Goal: Task Accomplishment & Management: Manage account settings

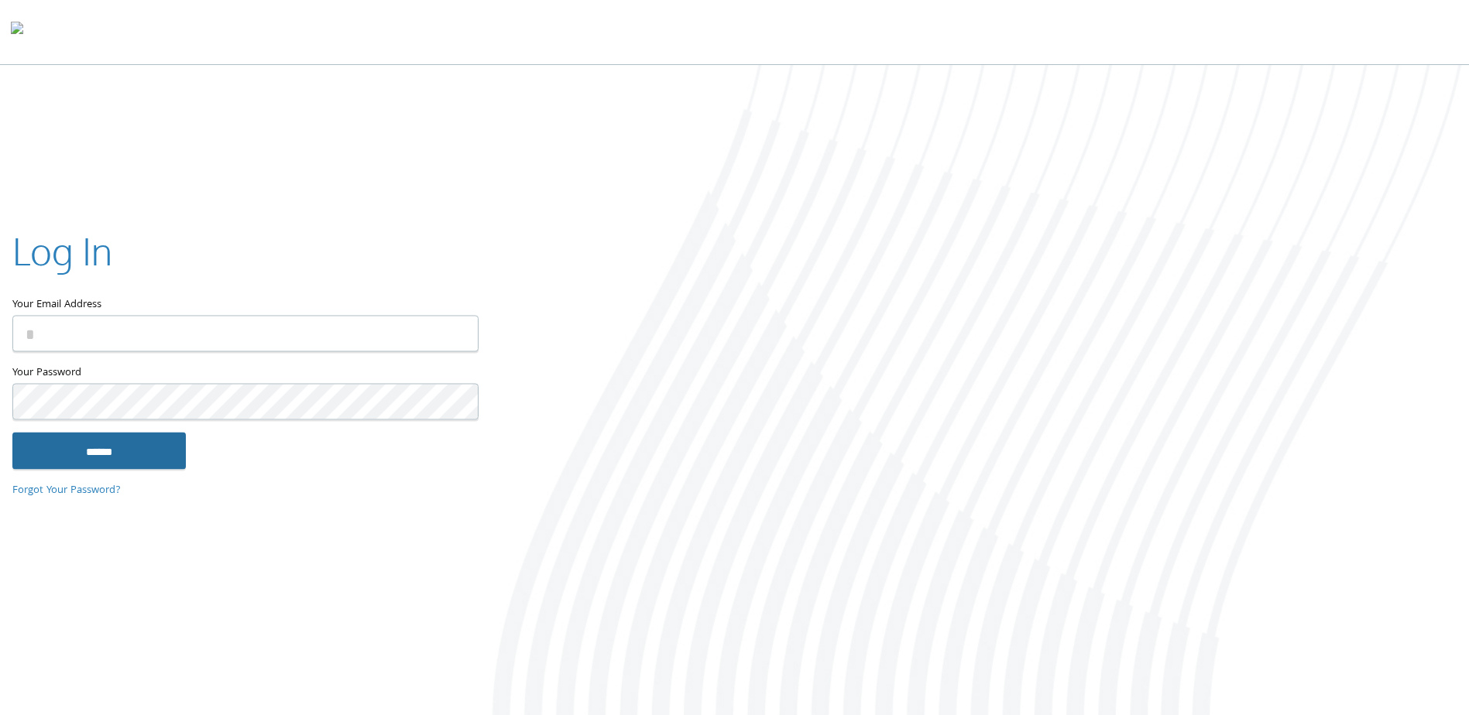
type input "**********"
click at [167, 453] on input "******" at bounding box center [98, 451] width 173 height 37
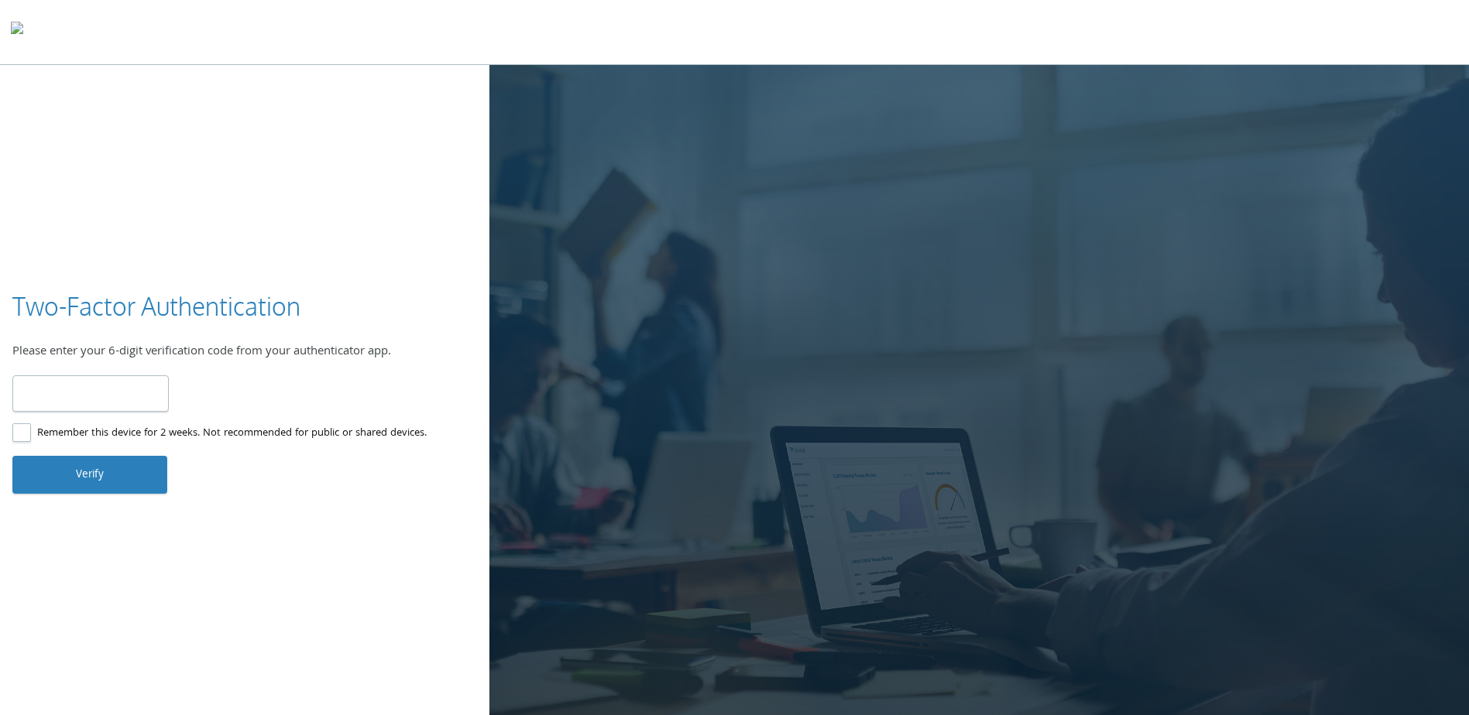
type input "******"
